Goal: Task Accomplishment & Management: Manage account settings

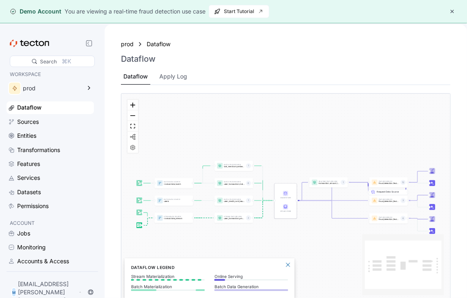
click at [455, 12] on button "button" at bounding box center [453, 12] width 10 height 10
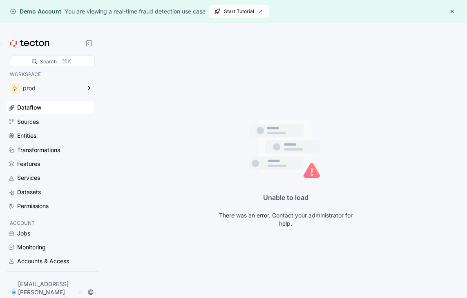
click at [453, 11] on button "button" at bounding box center [453, 12] width 10 height 10
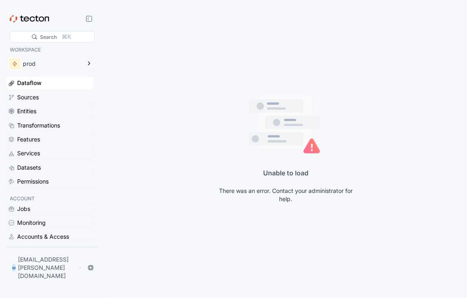
click at [35, 81] on div "Dataflow" at bounding box center [29, 82] width 25 height 9
click at [34, 81] on div "Dataflow" at bounding box center [29, 82] width 25 height 9
click at [31, 95] on div "Sources" at bounding box center [28, 97] width 22 height 9
click at [25, 110] on div "Entities" at bounding box center [26, 111] width 19 height 9
click at [24, 150] on div "Services" at bounding box center [28, 153] width 23 height 9
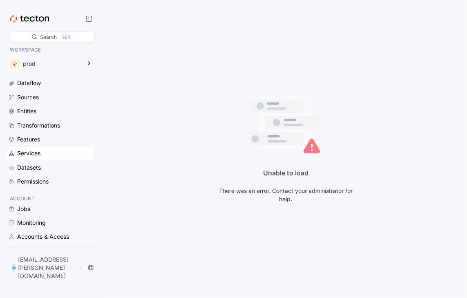
click at [27, 203] on p "ACCOUNT" at bounding box center [50, 199] width 81 height 8
click at [25, 262] on div "M montero.summy@allwebemails.com M" at bounding box center [53, 266] width 92 height 38
click at [38, 271] on p "[EMAIL_ADDRESS][PERSON_NAME][DOMAIN_NAME]" at bounding box center [47, 267] width 59 height 25
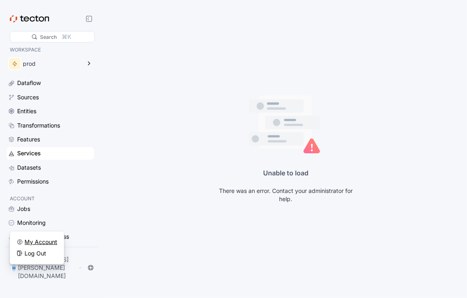
click at [40, 244] on div "My Account" at bounding box center [41, 242] width 33 height 8
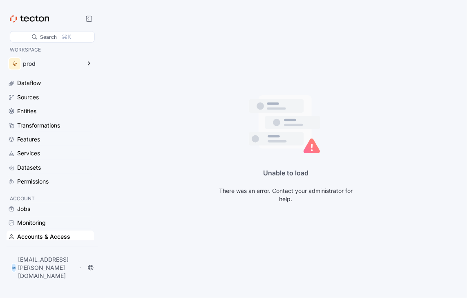
click at [140, 238] on div "Unable to load There was an error. Contact your administrator for help." at bounding box center [286, 149] width 363 height 298
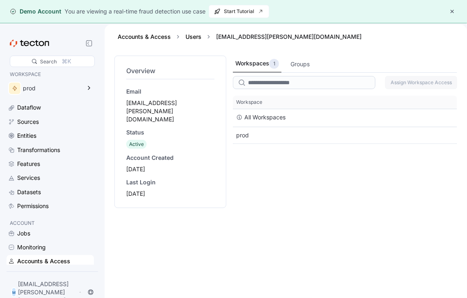
click at [451, 11] on button "button" at bounding box center [453, 12] width 10 height 10
click at [451, 8] on button "button" at bounding box center [453, 12] width 10 height 10
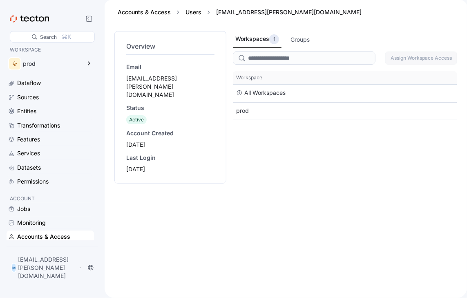
click at [302, 193] on div "Workspaces 1 Groups Assign Workspace Access This table contains 2 rows. Workspa…" at bounding box center [345, 159] width 224 height 257
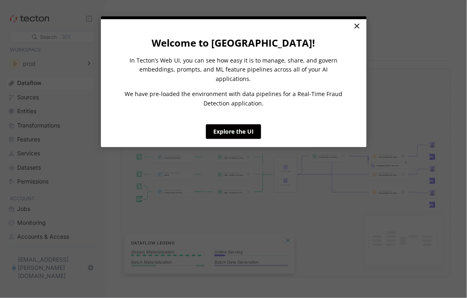
click at [356, 25] on link "×" at bounding box center [357, 26] width 14 height 15
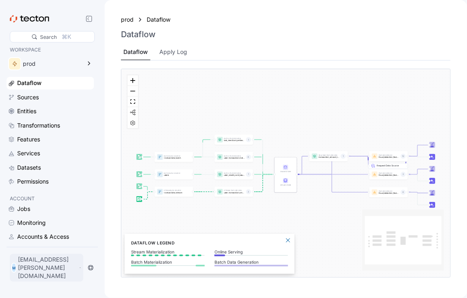
click at [26, 277] on p "[EMAIL_ADDRESS][PERSON_NAME][DOMAIN_NAME]" at bounding box center [47, 267] width 59 height 25
click at [38, 253] on div "Log Out" at bounding box center [36, 253] width 22 height 8
